Goal: Entertainment & Leisure: Browse casually

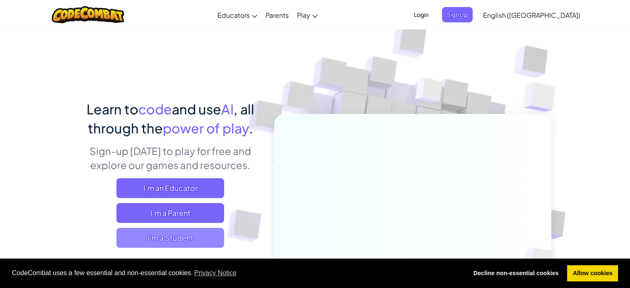
click at [186, 238] on span "I'm a Student" at bounding box center [170, 238] width 108 height 20
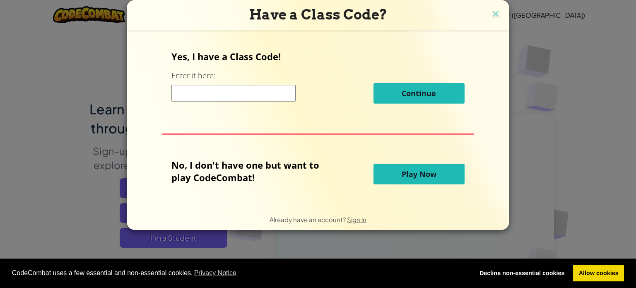
click at [412, 172] on span "Play Now" at bounding box center [419, 174] width 35 height 10
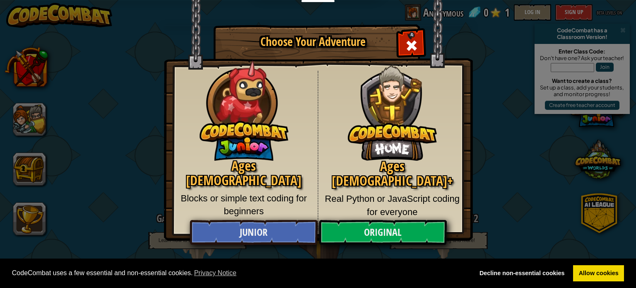
click at [414, 16] on img at bounding box center [318, 120] width 309 height 241
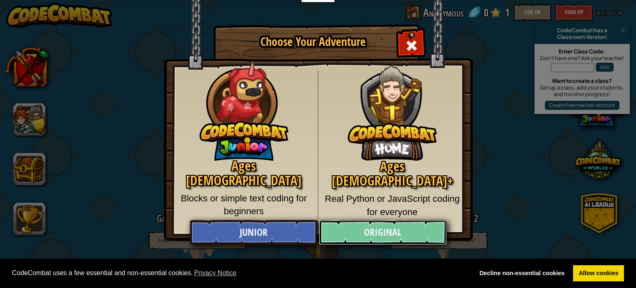
click at [342, 236] on link "Original" at bounding box center [383, 232] width 128 height 25
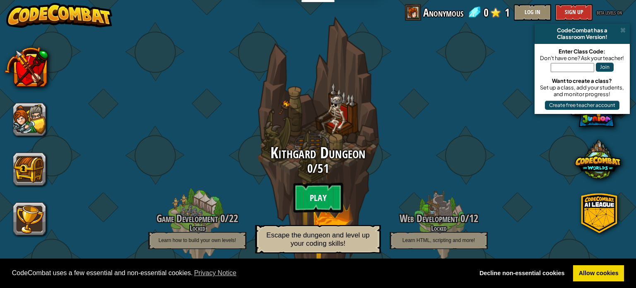
click at [321, 197] on btn "Play" at bounding box center [318, 198] width 50 height 30
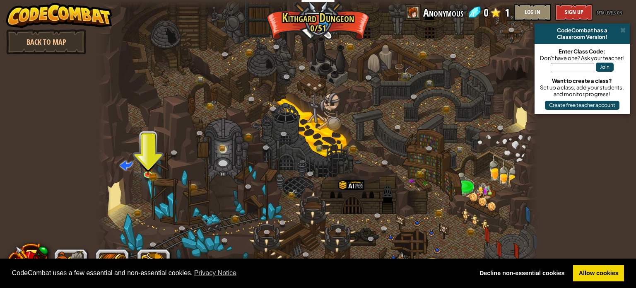
drag, startPoint x: 308, startPoint y: 136, endPoint x: 382, endPoint y: 98, distance: 83.5
